Goal: Find specific page/section: Find specific page/section

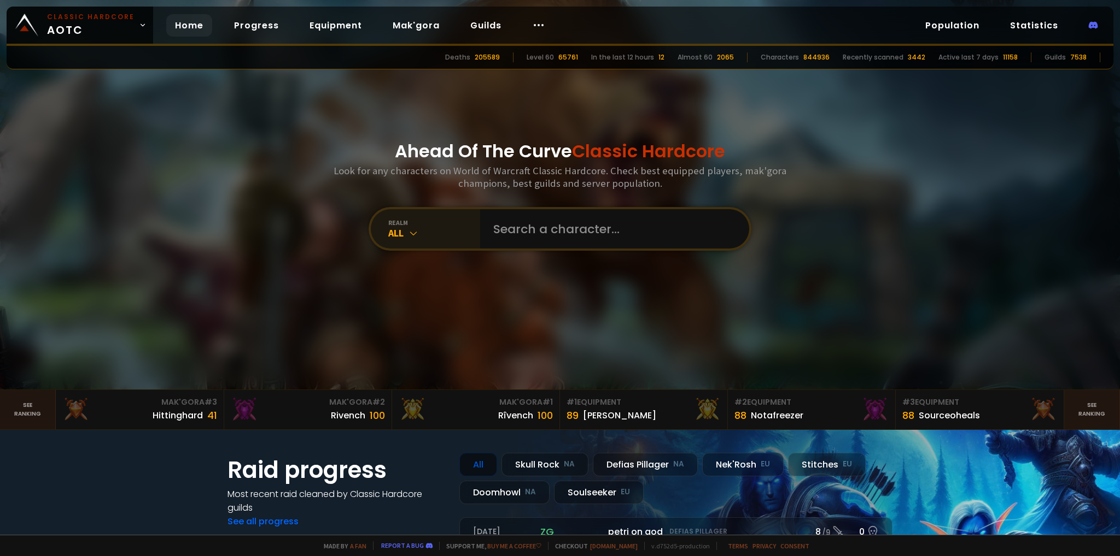
click at [400, 227] on div "All" at bounding box center [434, 233] width 92 height 13
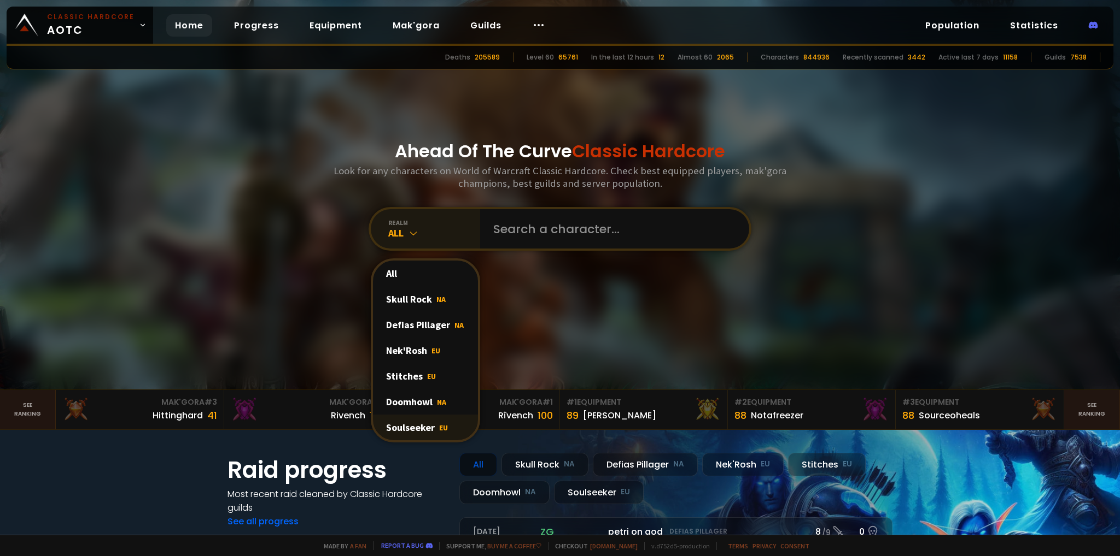
click at [407, 427] on div "Soulseeker EU" at bounding box center [425, 428] width 105 height 26
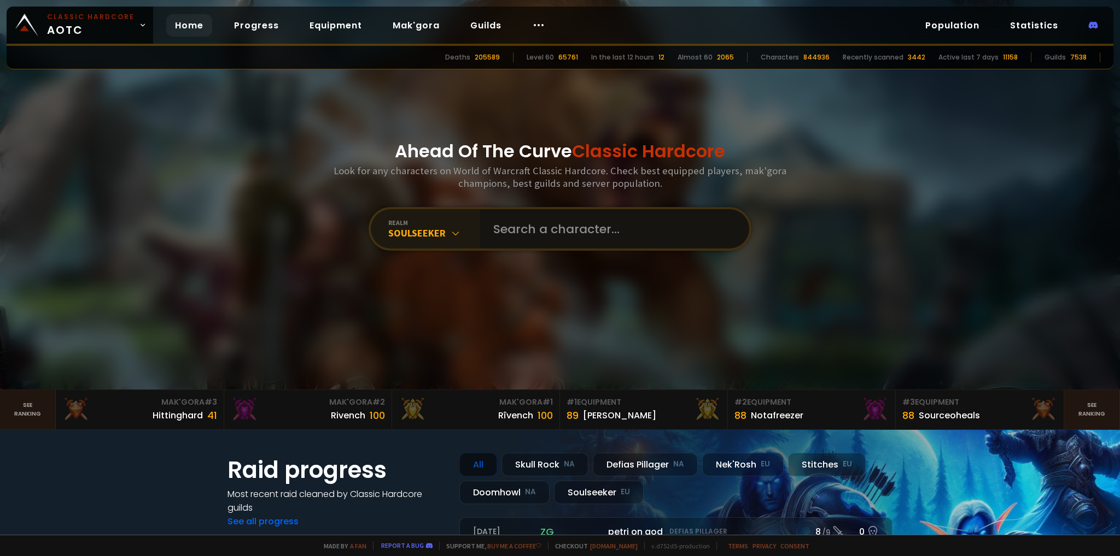
click at [509, 228] on input "text" at bounding box center [611, 228] width 249 height 39
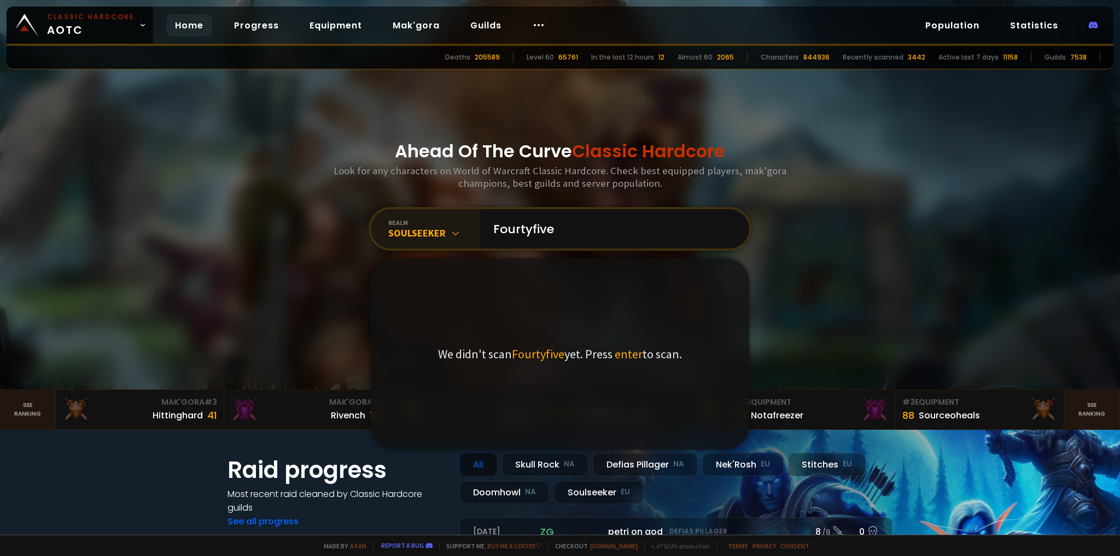
click at [398, 224] on div "realm" at bounding box center [434, 223] width 92 height 8
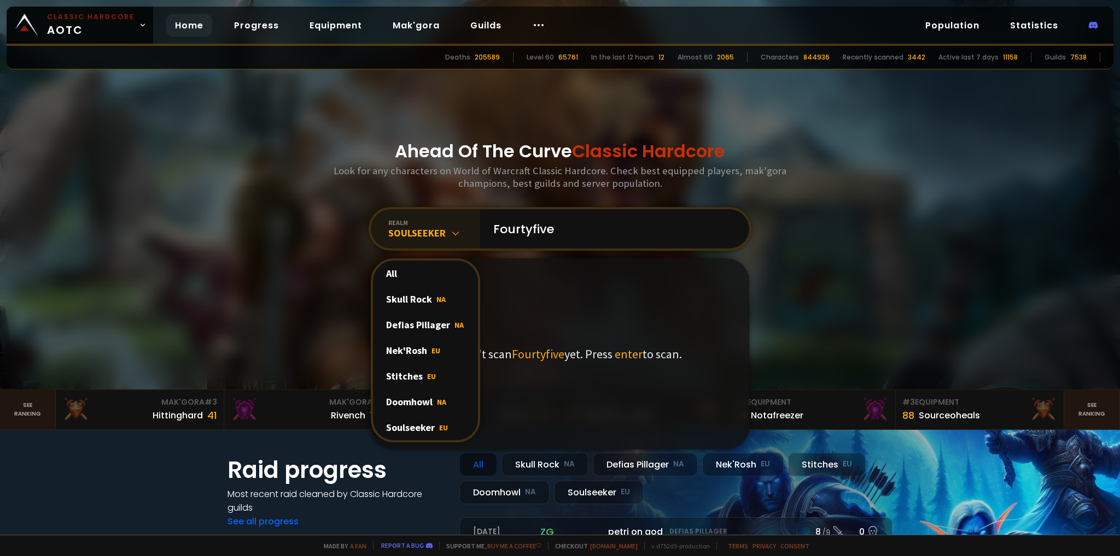
click at [422, 233] on div "Soulseeker" at bounding box center [434, 233] width 92 height 13
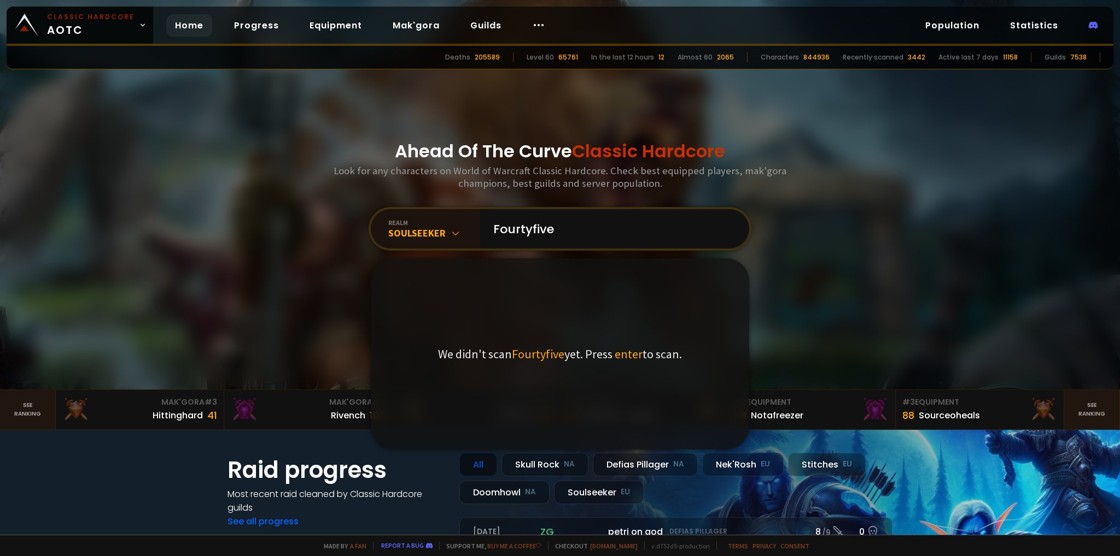
click at [227, 262] on div at bounding box center [560, 195] width 1120 height 390
click at [587, 239] on input "Fourtyfive" at bounding box center [611, 228] width 249 height 39
type input "Fourty"
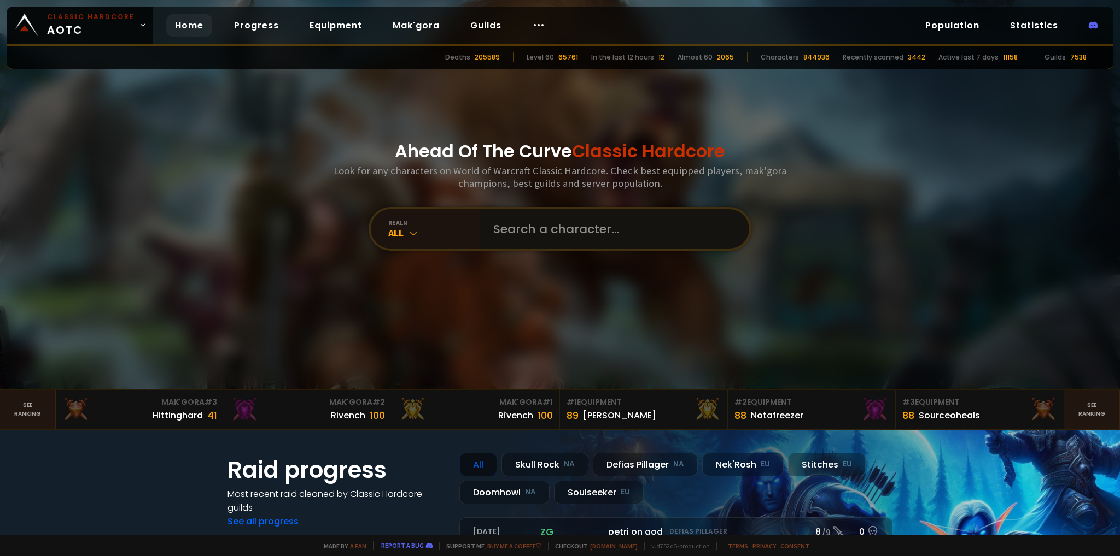
click at [645, 236] on input "text" at bounding box center [611, 228] width 249 height 39
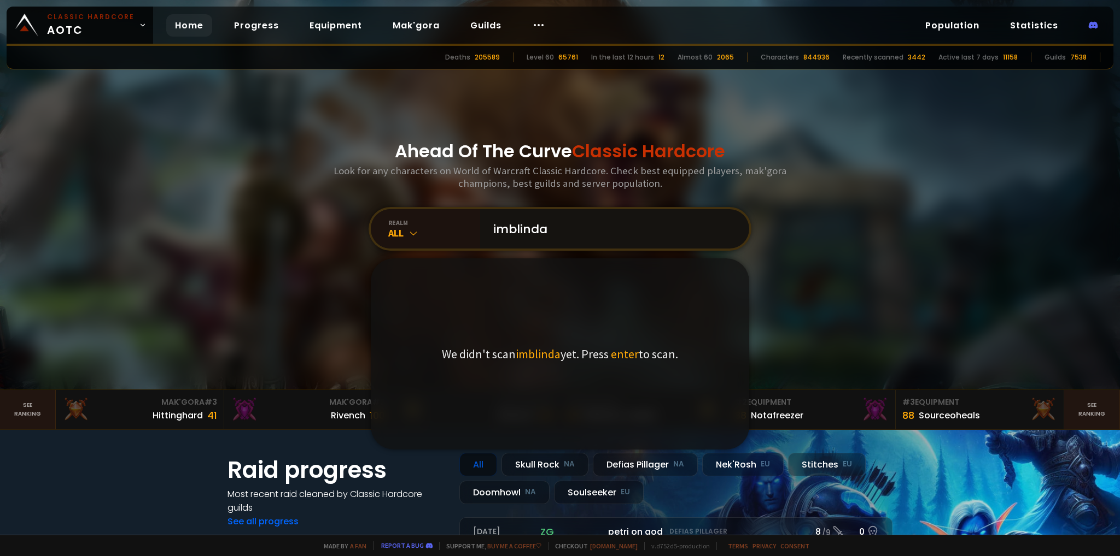
type input "imblindaf"
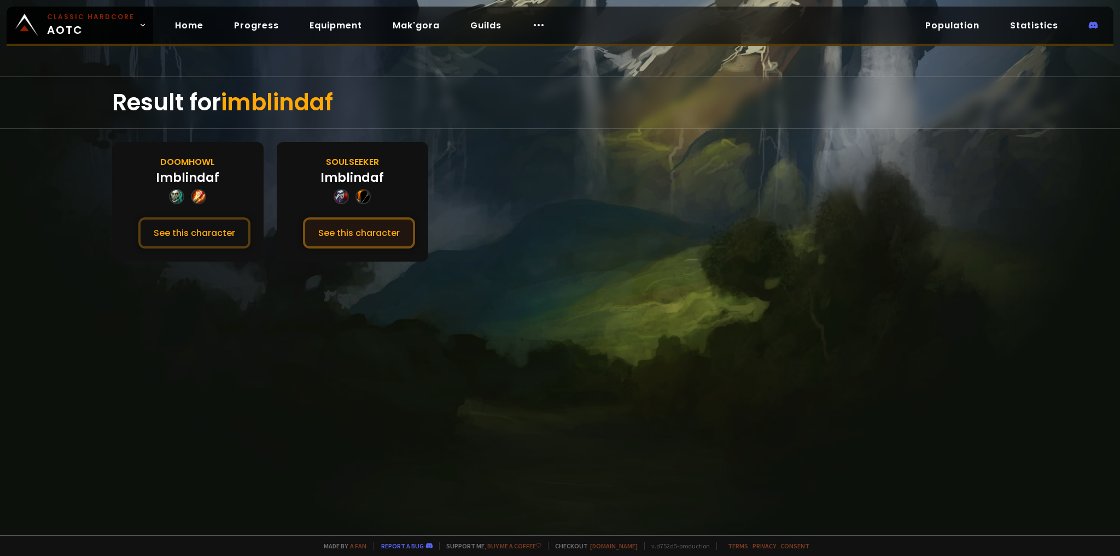
click at [366, 230] on button "See this character" at bounding box center [359, 233] width 112 height 31
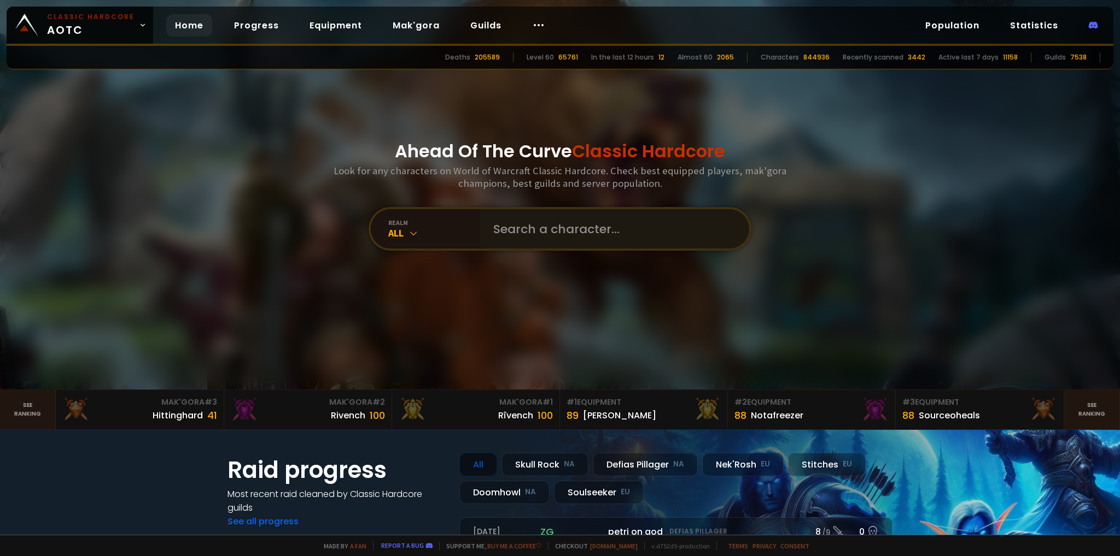
click at [480, 226] on div at bounding box center [614, 228] width 269 height 39
click at [518, 230] on input "text" at bounding box center [611, 228] width 249 height 39
type input "fourtyfive"
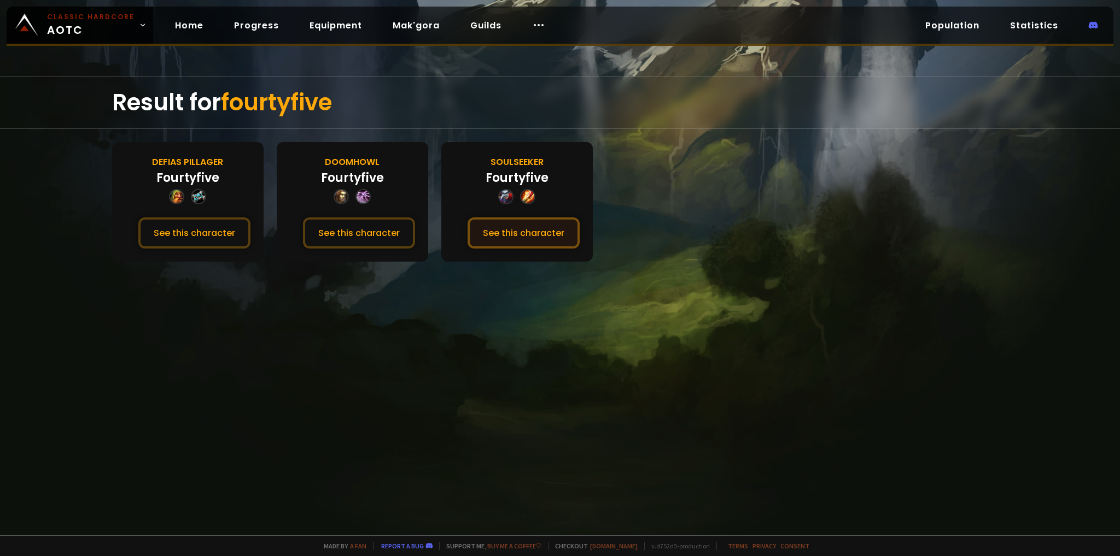
click at [536, 234] on button "See this character" at bounding box center [523, 233] width 112 height 31
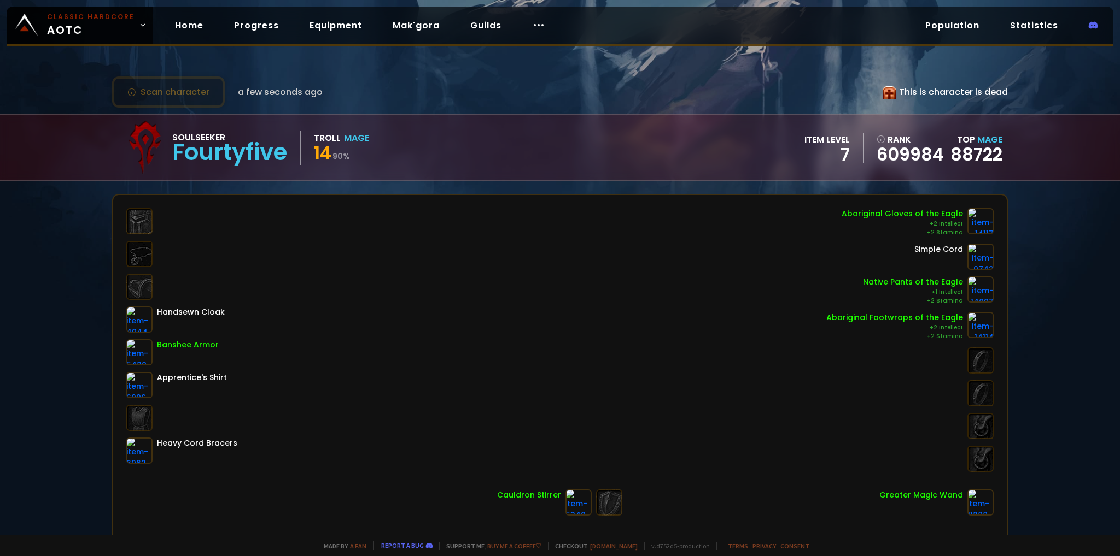
scroll to position [164, 0]
